Goal: Information Seeking & Learning: Find specific fact

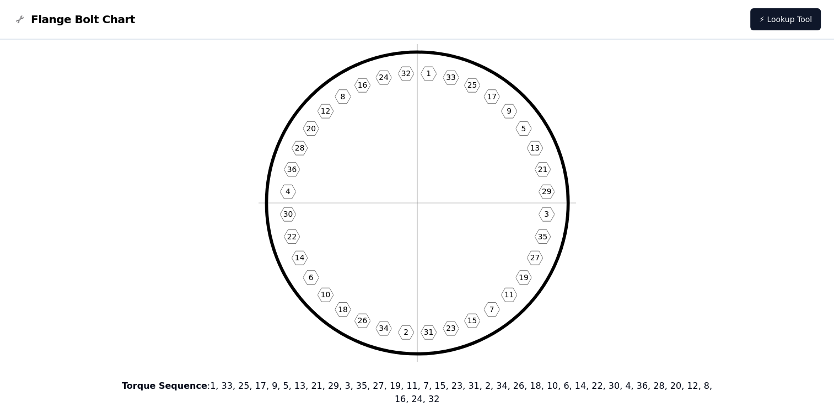
scroll to position [55, 0]
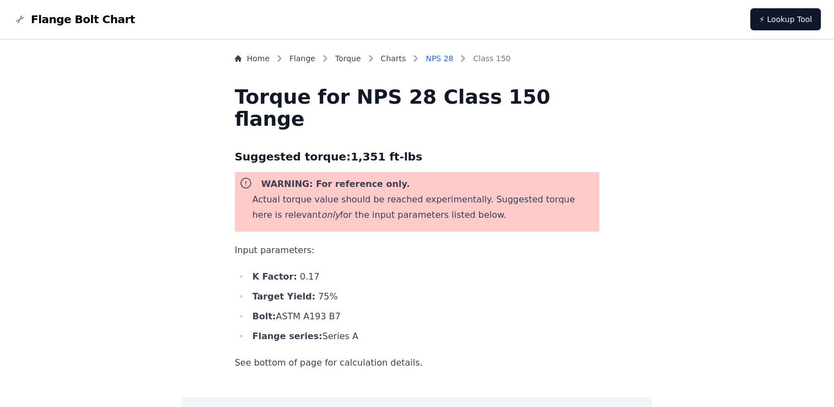
click at [453, 56] on link "NPS 28" at bounding box center [439, 58] width 28 height 11
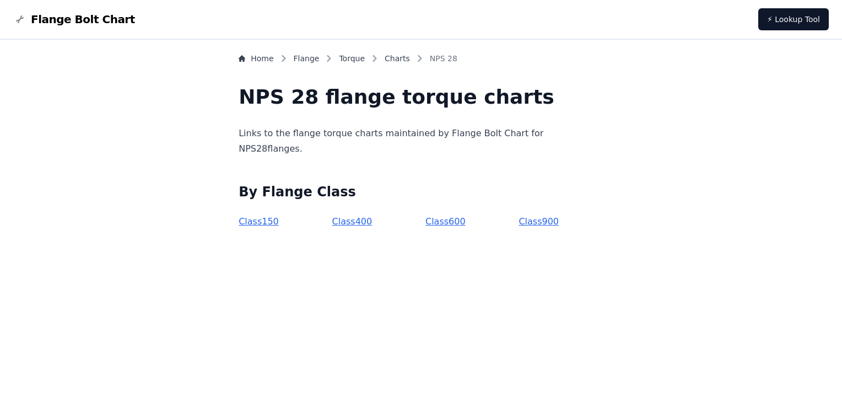
click at [361, 224] on link "Class 400" at bounding box center [352, 221] width 40 height 10
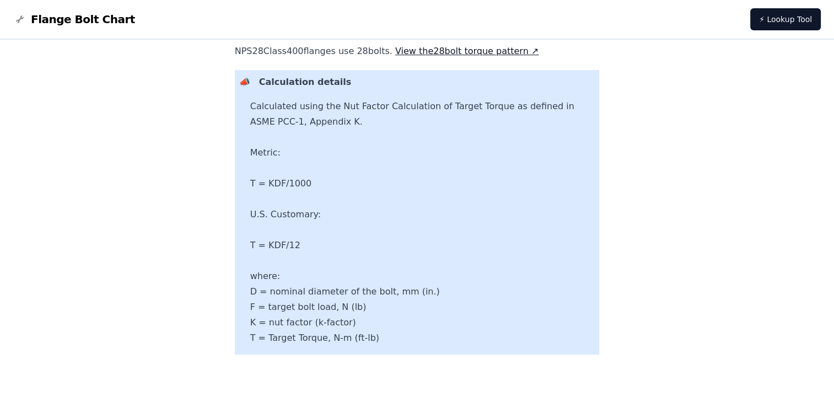
scroll to position [617, 0]
